Goal: Information Seeking & Learning: Learn about a topic

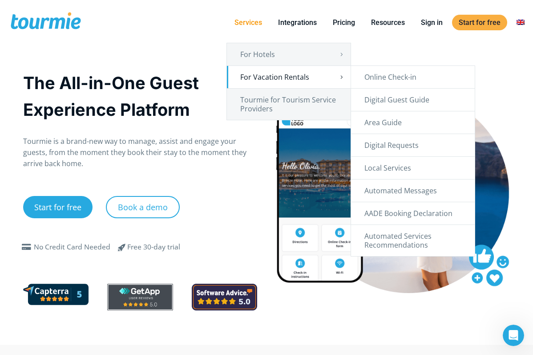
click at [317, 76] on link "For Vacation Rentals" at bounding box center [289, 77] width 124 height 22
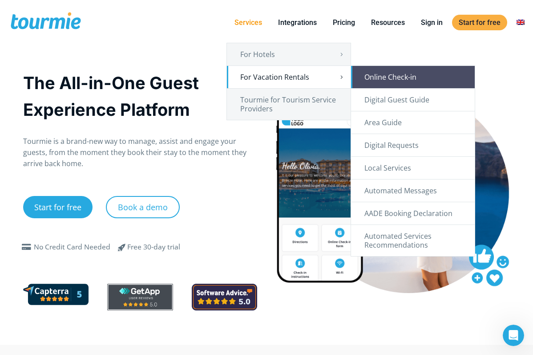
click at [375, 73] on link "Online Check-in" at bounding box center [413, 77] width 124 height 22
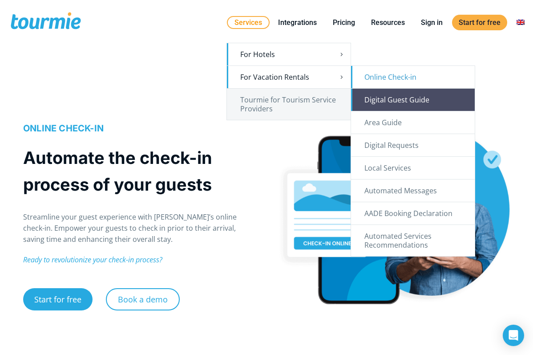
click at [418, 101] on link "Digital Guest Guide" at bounding box center [413, 100] width 124 height 22
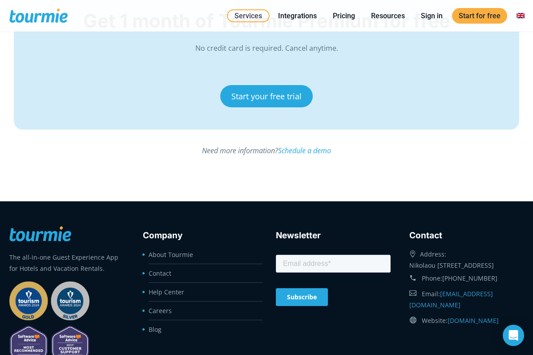
scroll to position [3339, 0]
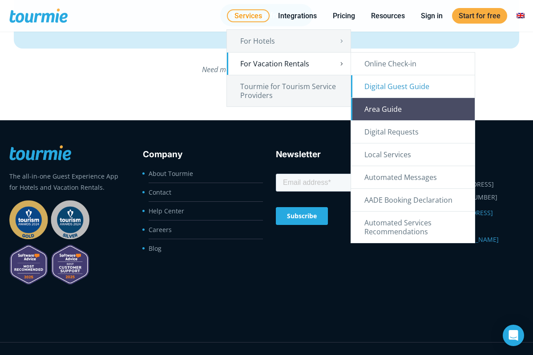
click at [388, 109] on link "Area Guide" at bounding box center [413, 109] width 124 height 22
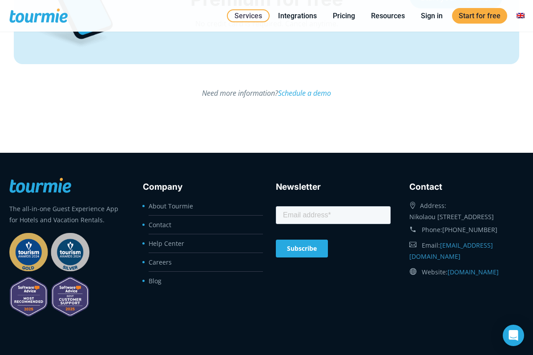
scroll to position [2872, 0]
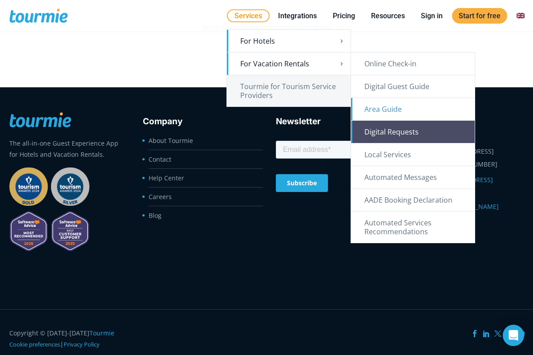
click at [419, 130] on link "Digital Requests" at bounding box center [413, 132] width 124 height 22
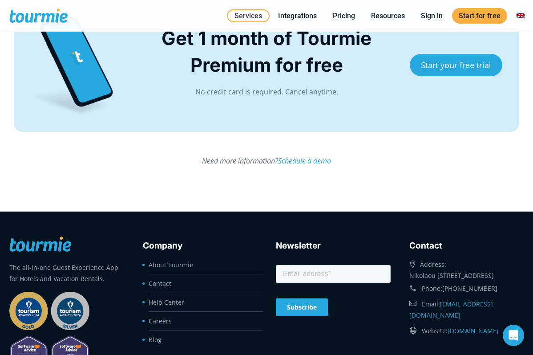
scroll to position [2506, 0]
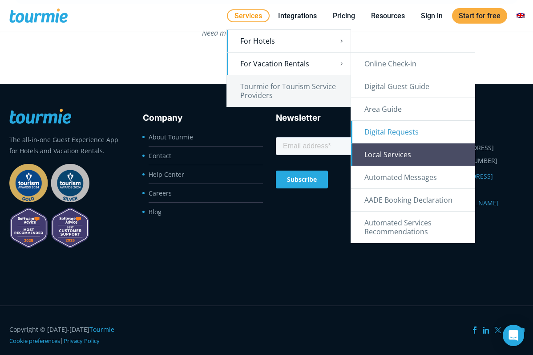
click at [421, 157] on link "Local Services" at bounding box center [413, 154] width 124 height 22
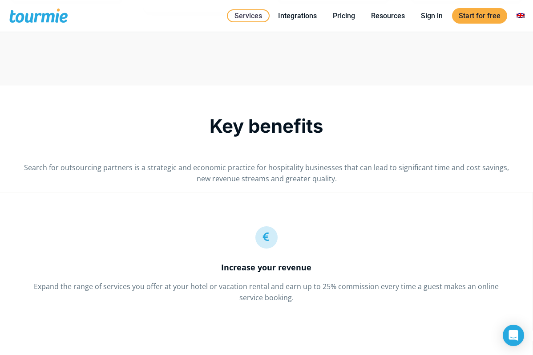
scroll to position [1628, 0]
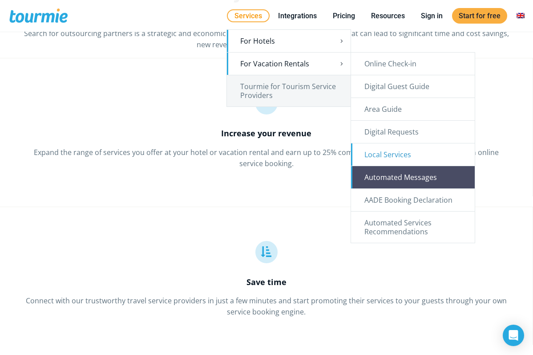
click at [396, 176] on link "Automated Messages" at bounding box center [413, 177] width 124 height 22
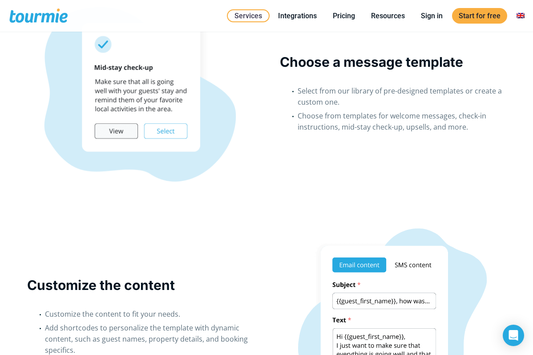
scroll to position [1018, 0]
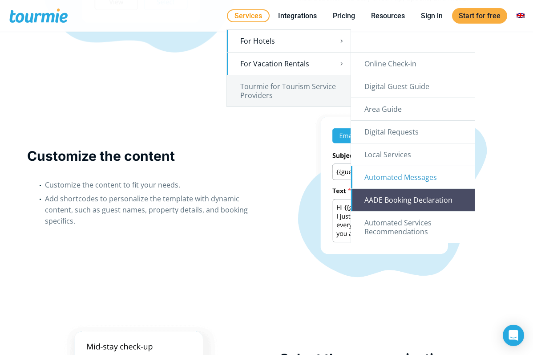
click at [378, 197] on link "AADE Booking Declaration" at bounding box center [413, 200] width 124 height 22
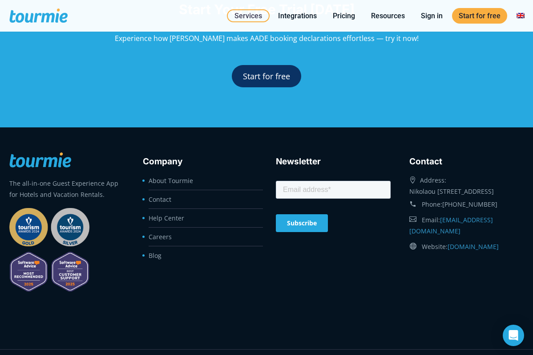
scroll to position [2176, 0]
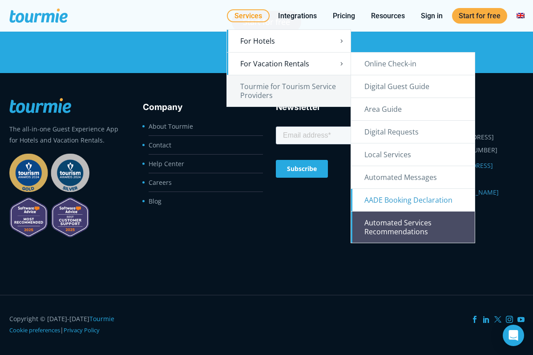
click at [396, 230] on link "Automated Services Recommendations" at bounding box center [413, 226] width 124 height 31
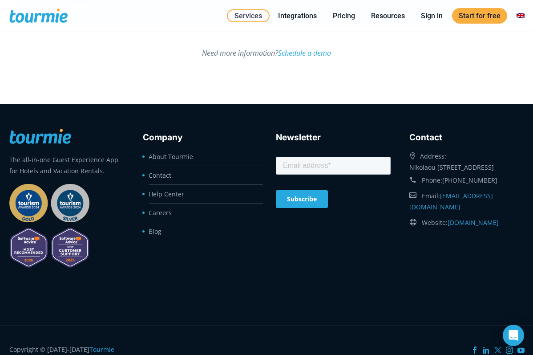
scroll to position [2529, 0]
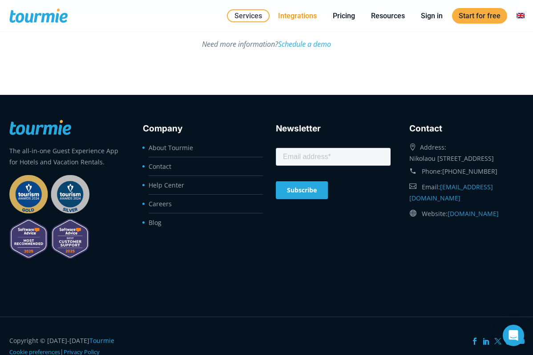
click at [303, 18] on link "Integrations" at bounding box center [298, 15] width 52 height 11
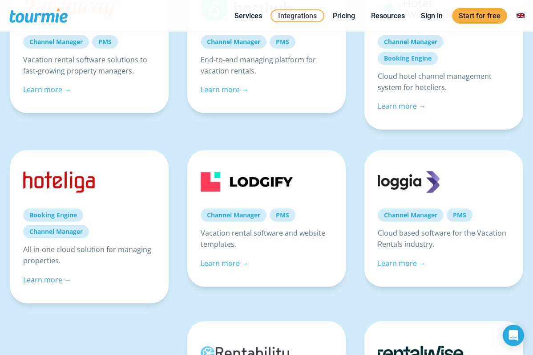
scroll to position [232, 0]
click at [342, 16] on link "Pricing" at bounding box center [344, 15] width 36 height 11
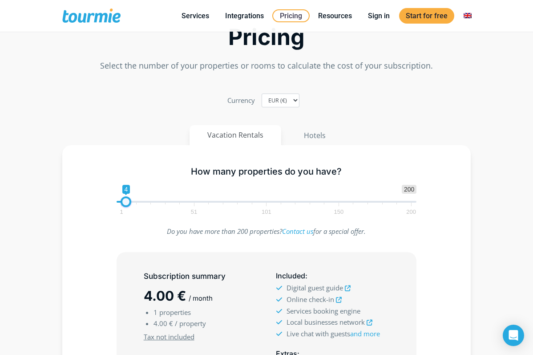
type input "3"
click at [125, 203] on span at bounding box center [124, 201] width 11 height 11
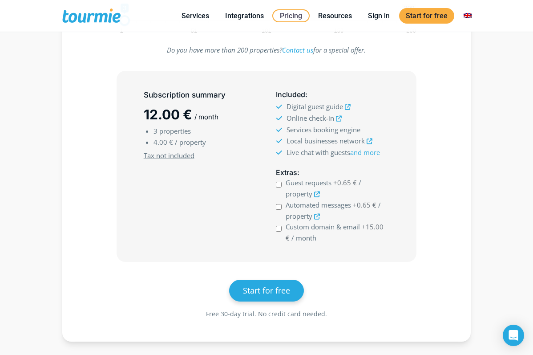
scroll to position [235, 0]
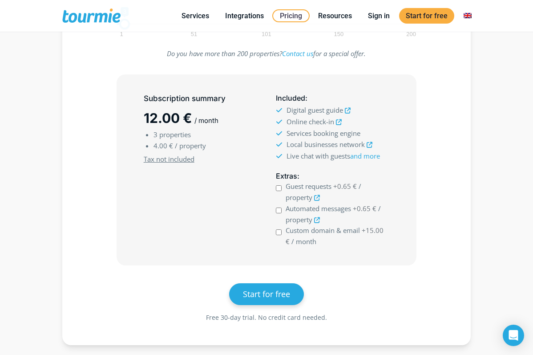
click at [279, 230] on input "Custom domain & email +15.00 € / month" at bounding box center [279, 232] width 6 height 6
checkbox input "true"
click at [279, 211] on input "Automated messages +0.65 € / property" at bounding box center [279, 210] width 6 height 6
checkbox input "true"
click at [278, 188] on input "Guest requests +0.65 € / property" at bounding box center [279, 188] width 6 height 6
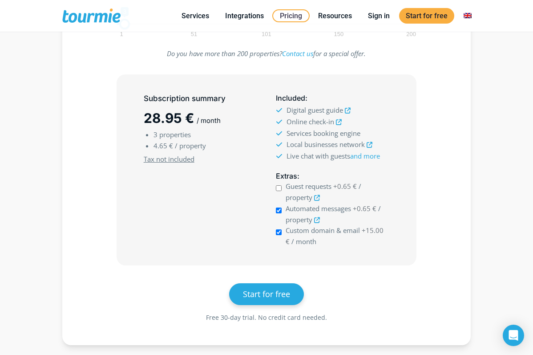
checkbox input "true"
click at [281, 234] on input "Custom domain & email +15.00 € / month" at bounding box center [279, 232] width 6 height 6
checkbox input "false"
click at [280, 209] on input "Automated messages +0.65 € / property" at bounding box center [279, 210] width 6 height 6
checkbox input "false"
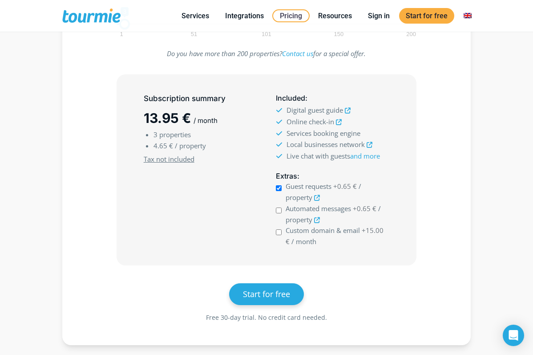
click at [279, 187] on input "Guest requests +0.65 € / property" at bounding box center [279, 188] width 6 height 6
checkbox input "true"
click at [279, 211] on input "Automated messages +0.65 € / property" at bounding box center [279, 210] width 6 height 6
checkbox input "true"
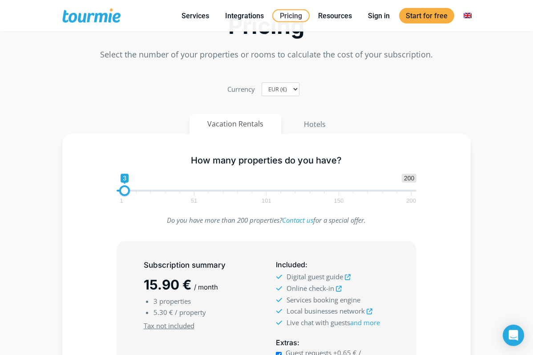
scroll to position [0, 0]
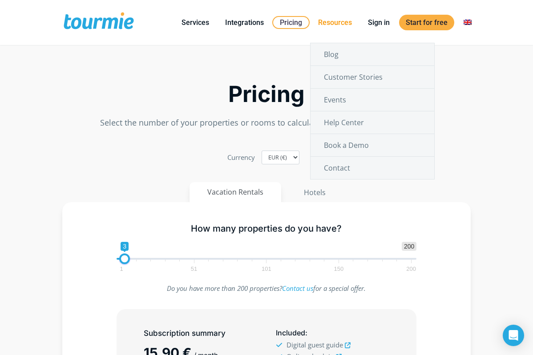
click at [338, 23] on link "Resources" at bounding box center [335, 22] width 47 height 11
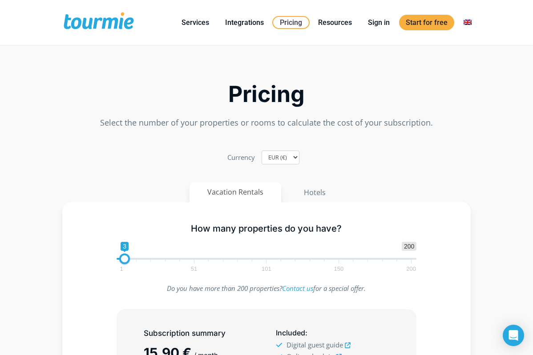
click at [91, 17] on span at bounding box center [98, 22] width 73 height 21
